Goal: Task Accomplishment & Management: Complete application form

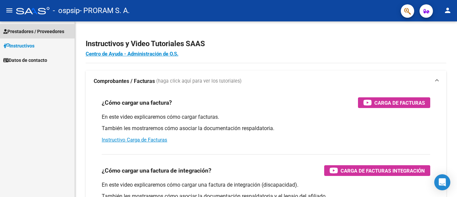
click at [19, 28] on span "Prestadores / Proveedores" at bounding box center [33, 31] width 61 height 7
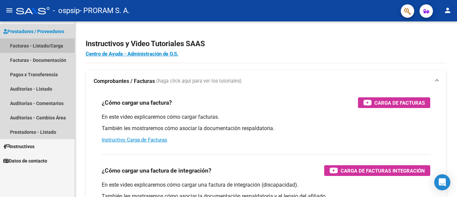
click at [28, 45] on link "Facturas - Listado/Carga" at bounding box center [37, 45] width 75 height 14
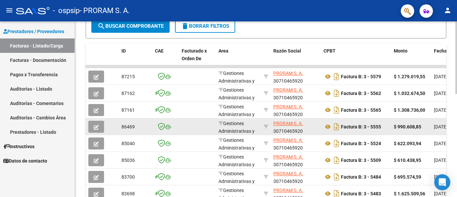
scroll to position [167, 0]
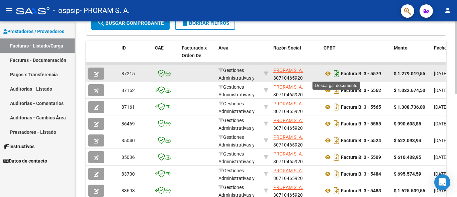
click at [337, 72] on icon "Descargar documento" at bounding box center [336, 73] width 9 height 11
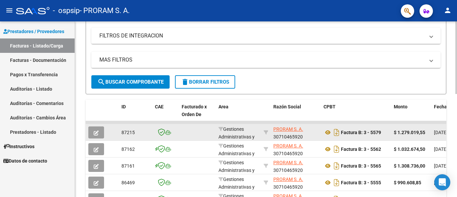
scroll to position [0, 0]
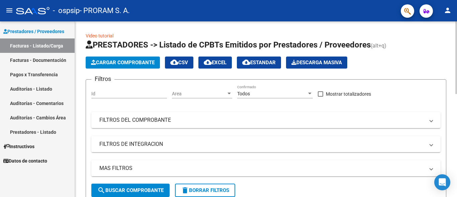
click at [122, 60] on span "Cargar Comprobante" at bounding box center [123, 63] width 64 height 6
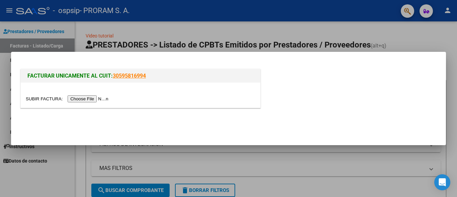
click at [101, 100] on input "file" at bounding box center [68, 98] width 85 height 7
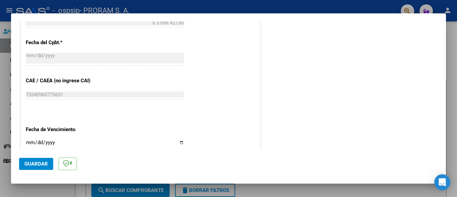
scroll to position [301, 0]
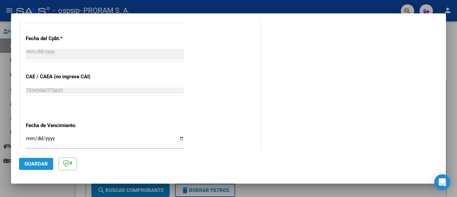
click at [31, 164] on span "Guardar" at bounding box center [35, 164] width 23 height 6
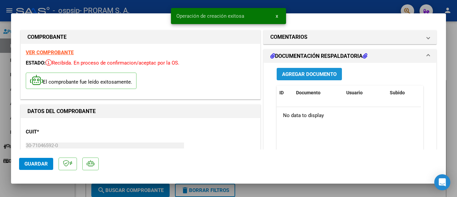
click at [305, 74] on span "Agregar Documento" at bounding box center [309, 74] width 55 height 6
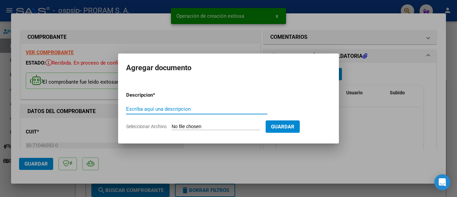
drag, startPoint x: 147, startPoint y: 109, endPoint x: 157, endPoint y: 108, distance: 9.4
click at [148, 109] on input "Escriba aquí una descripcion" at bounding box center [196, 109] width 141 height 6
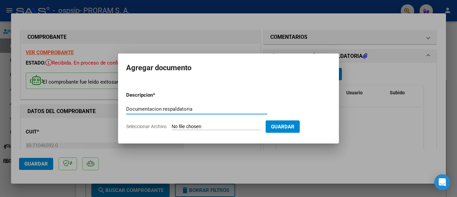
type input "Documentacion respaldatoria"
click at [178, 127] on input "Seleccionar Archivo" at bounding box center [216, 127] width 89 height 6
type input "C:\fakepath\Pte. [PERSON_NAME]pdf"
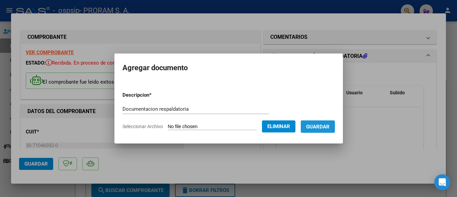
click at [320, 128] on span "Guardar" at bounding box center [317, 127] width 23 height 6
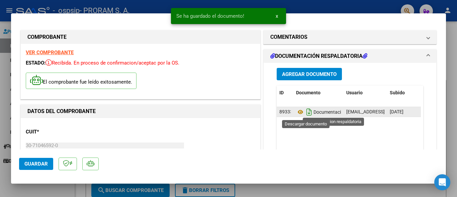
click at [306, 112] on icon "Descargar documento" at bounding box center [309, 112] width 9 height 11
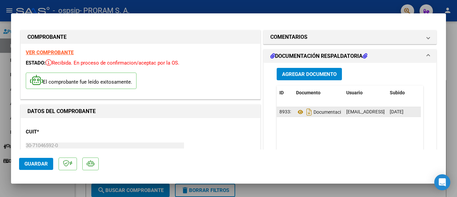
click at [323, 8] on div at bounding box center [228, 98] width 457 height 197
type input "$ 0,00"
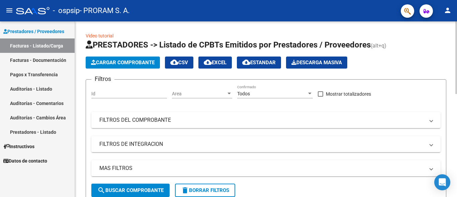
click at [119, 62] on span "Cargar Comprobante" at bounding box center [123, 63] width 64 height 6
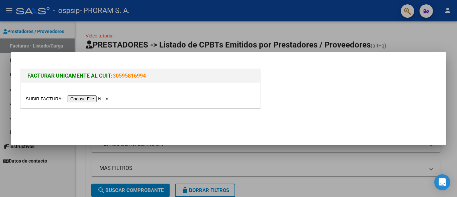
click at [87, 100] on input "file" at bounding box center [68, 98] width 85 height 7
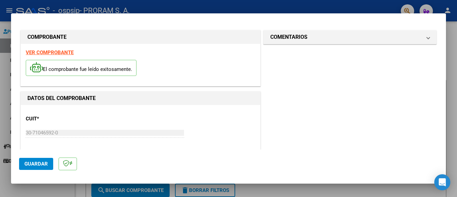
click at [40, 163] on span "Guardar" at bounding box center [35, 164] width 23 height 6
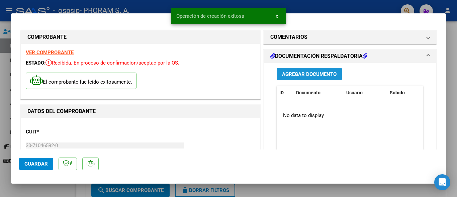
click at [292, 75] on span "Agregar Documento" at bounding box center [309, 74] width 55 height 6
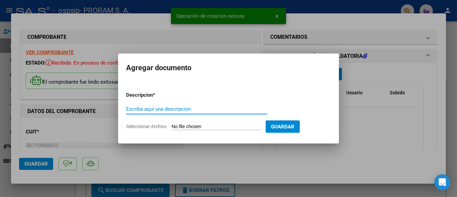
click at [167, 109] on input "Escriba aquí una descripcion" at bounding box center [196, 109] width 141 height 6
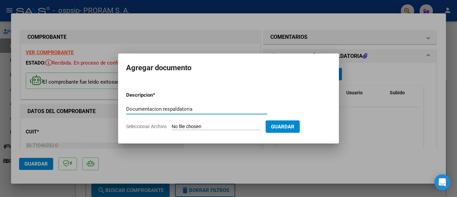
type input "Documentacion respaldatoria"
click at [198, 127] on input "Seleccionar Archivo" at bounding box center [216, 127] width 89 height 6
type input "C:\fakepath\Pte. Carrillo C. .pdf"
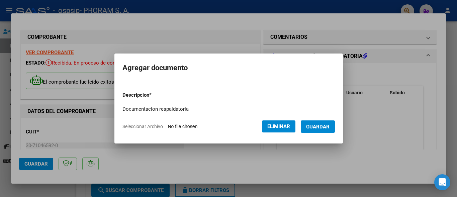
click at [329, 126] on span "Guardar" at bounding box center [317, 127] width 23 height 6
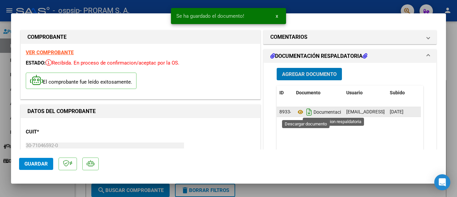
click at [308, 108] on icon "Descargar documento" at bounding box center [309, 112] width 9 height 11
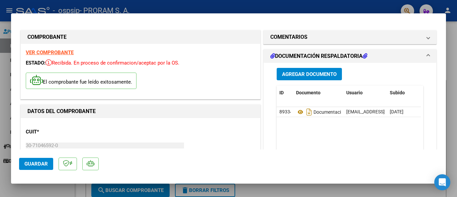
click at [310, 7] on div at bounding box center [228, 98] width 457 height 197
type input "$ 0,00"
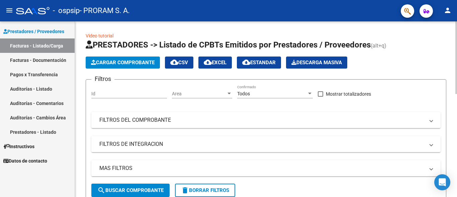
click at [119, 60] on span "Cargar Comprobante" at bounding box center [123, 63] width 64 height 6
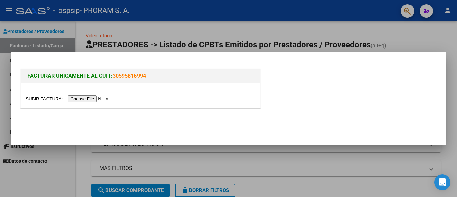
click at [77, 99] on input "file" at bounding box center [68, 98] width 85 height 7
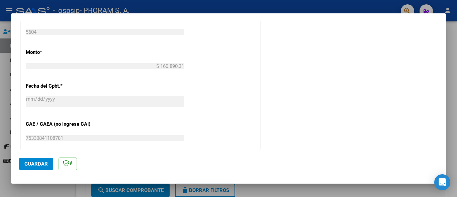
scroll to position [268, 0]
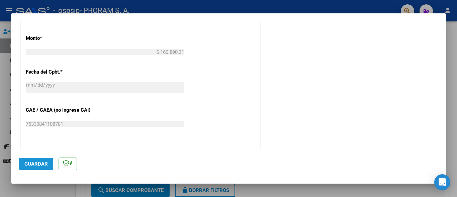
click at [36, 165] on span "Guardar" at bounding box center [35, 164] width 23 height 6
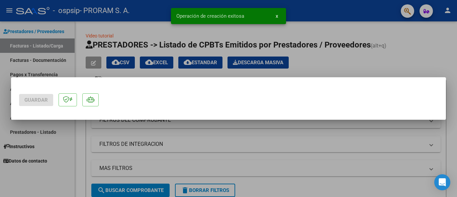
scroll to position [0, 0]
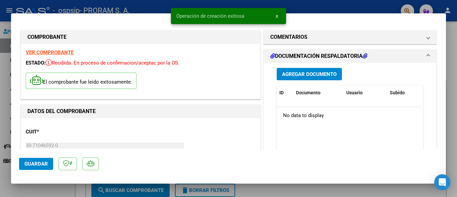
click at [301, 74] on span "Agregar Documento" at bounding box center [309, 74] width 55 height 6
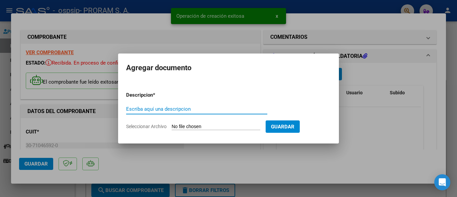
click at [159, 108] on input "Escriba aquí una descripcion" at bounding box center [196, 109] width 141 height 6
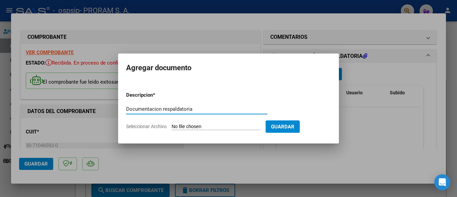
type input "Documentacion respaldatoria"
click at [181, 126] on input "Seleccionar Archivo" at bounding box center [216, 127] width 89 height 6
type input "C:\fakepath\Pte. [PERSON_NAME] -.pdf"
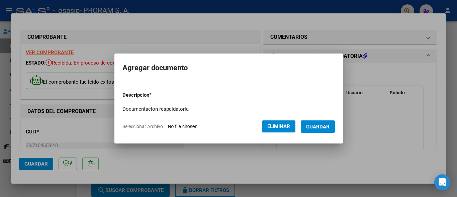
click at [324, 124] on span "Guardar" at bounding box center [317, 127] width 23 height 6
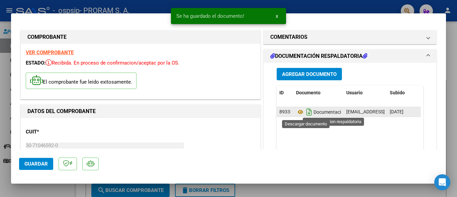
click at [306, 111] on icon "Descargar documento" at bounding box center [309, 112] width 9 height 11
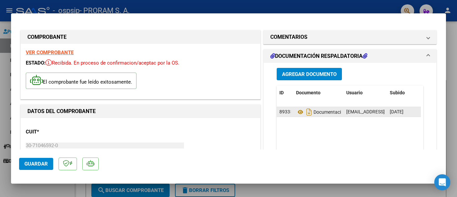
click at [281, 8] on div at bounding box center [228, 98] width 457 height 197
type input "$ 0,00"
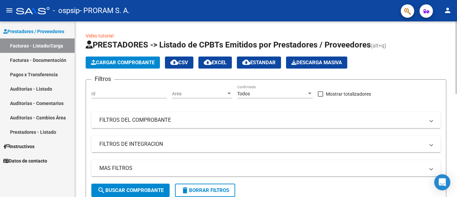
scroll to position [134, 0]
